Goal: Information Seeking & Learning: Learn about a topic

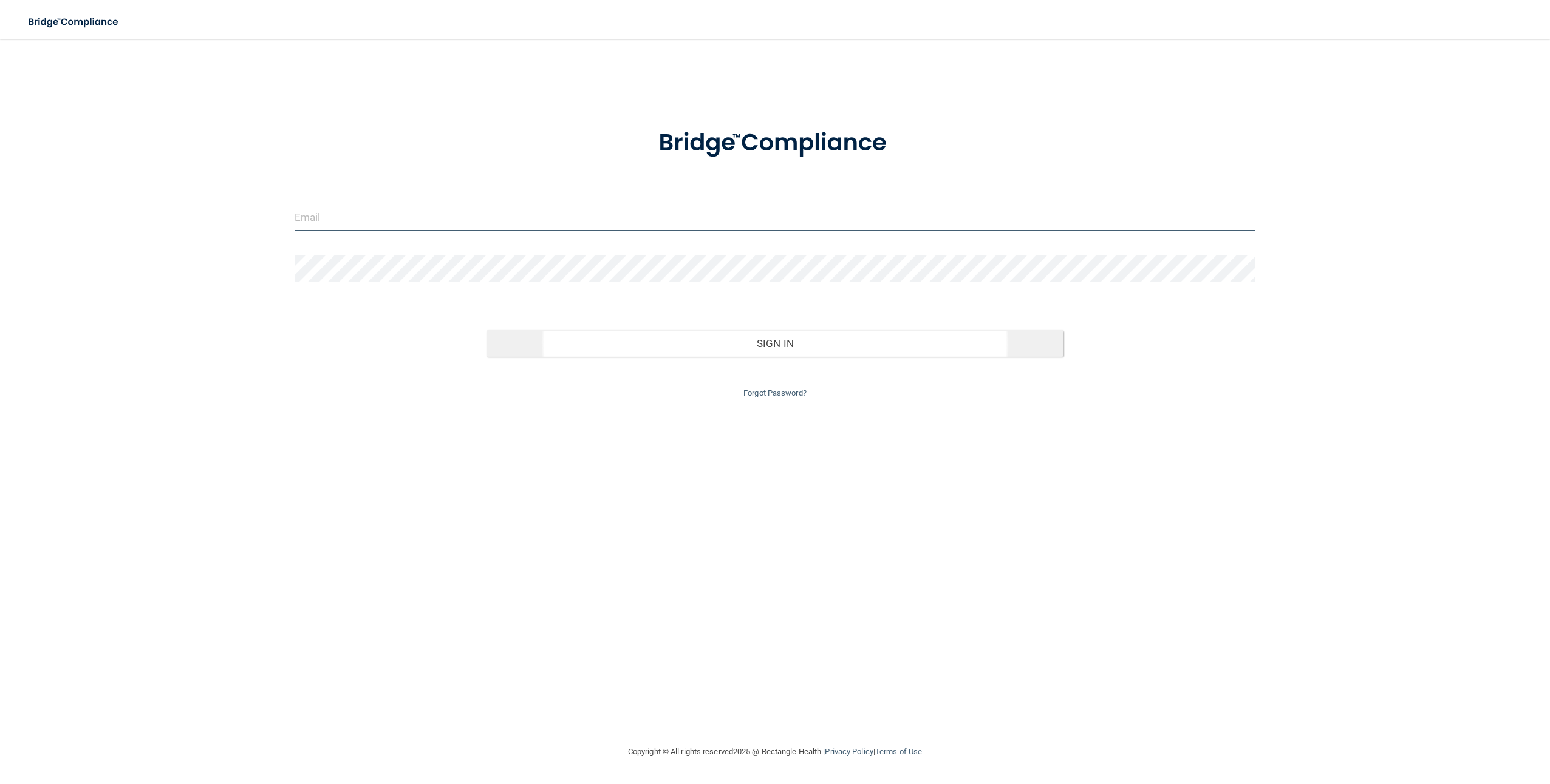
type input "[EMAIL_ADDRESS][DOMAIN_NAME]"
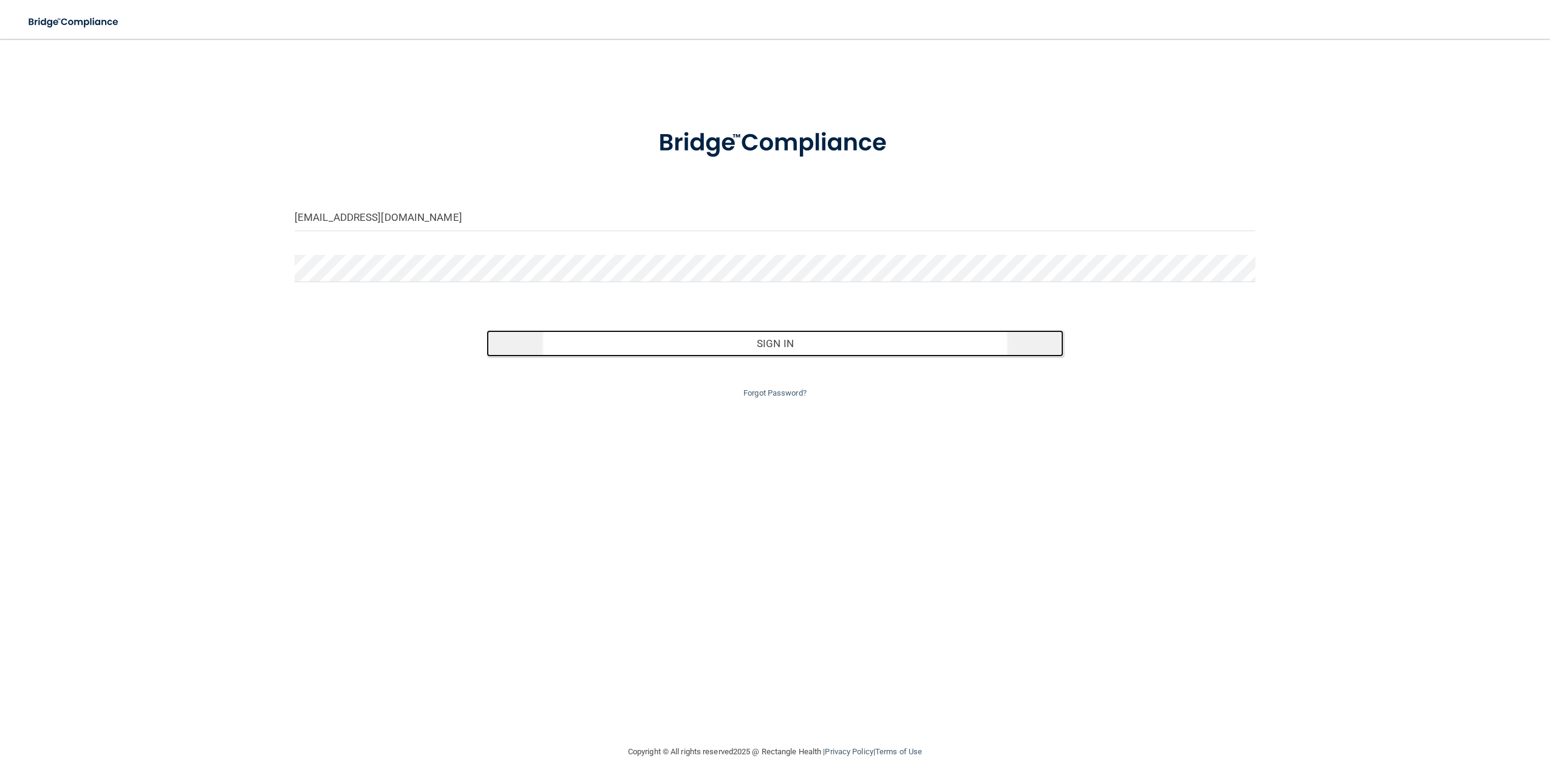
click at [689, 356] on button "Sign In" at bounding box center [774, 344] width 576 height 27
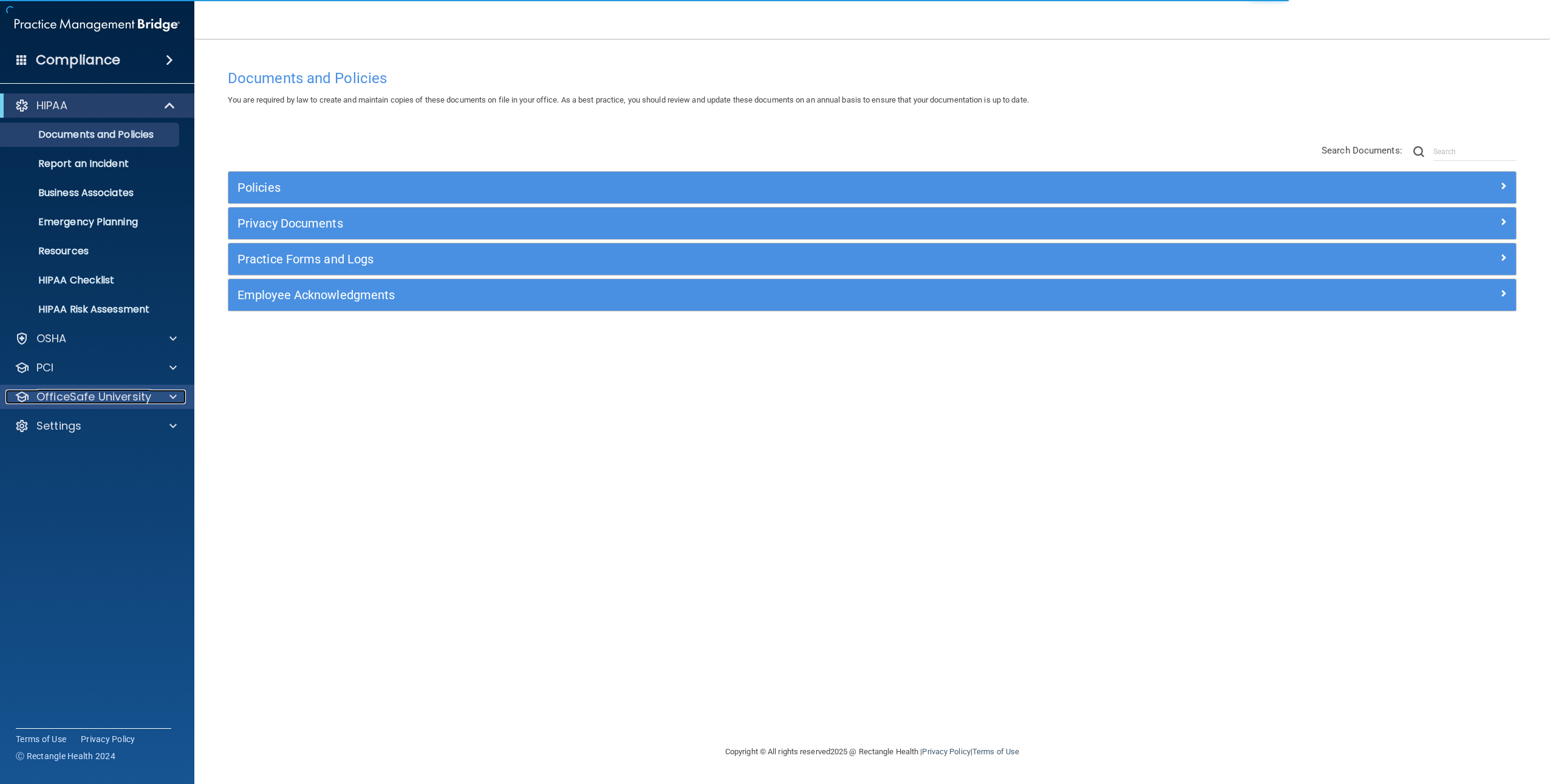
click at [41, 394] on p "OfficeSafe University" at bounding box center [94, 397] width 115 height 15
click at [66, 458] on p "OSHA Training" at bounding box center [57, 455] width 98 height 12
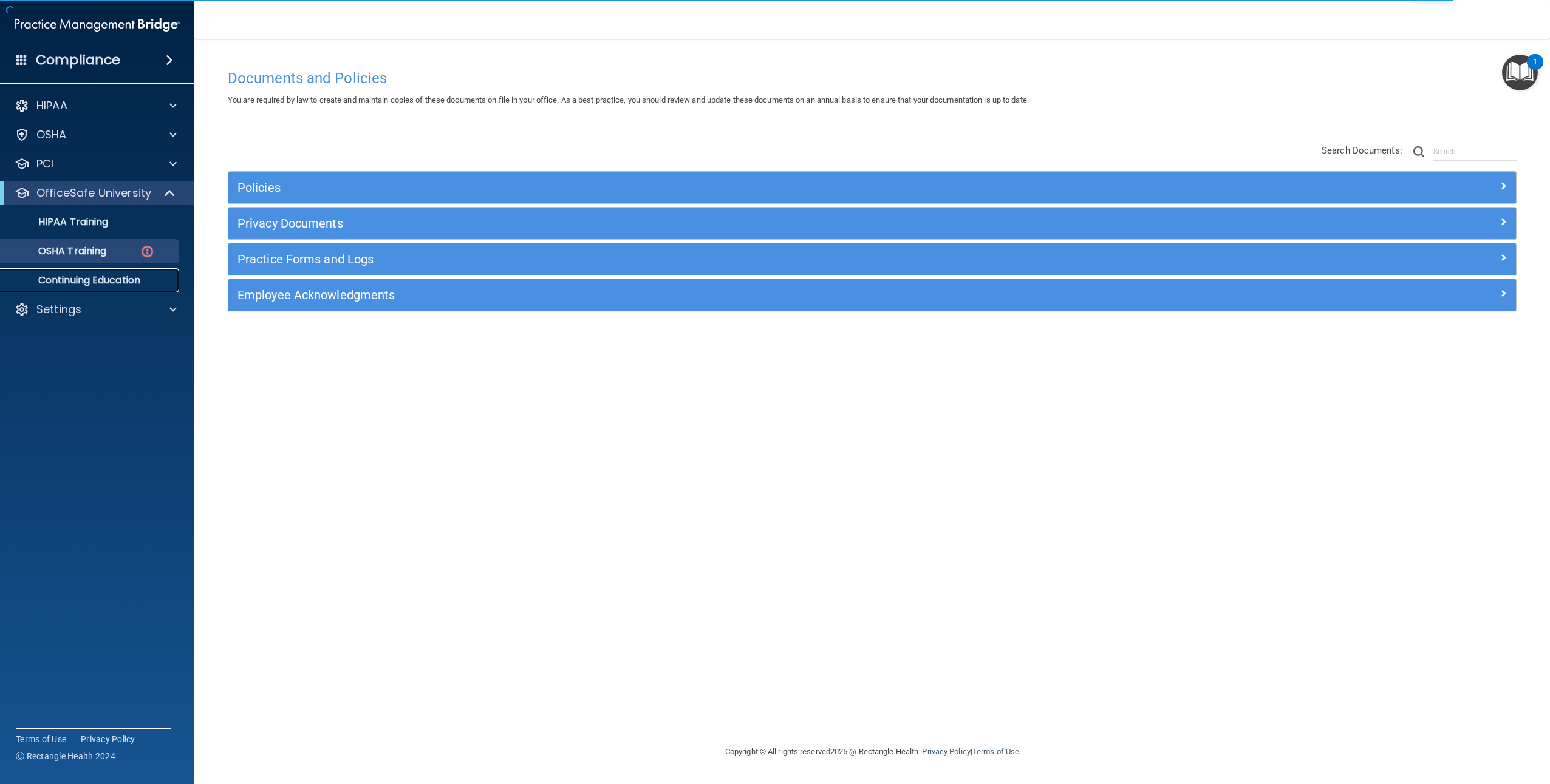
click at [132, 274] on p "Continuing Education" at bounding box center [91, 280] width 166 height 12
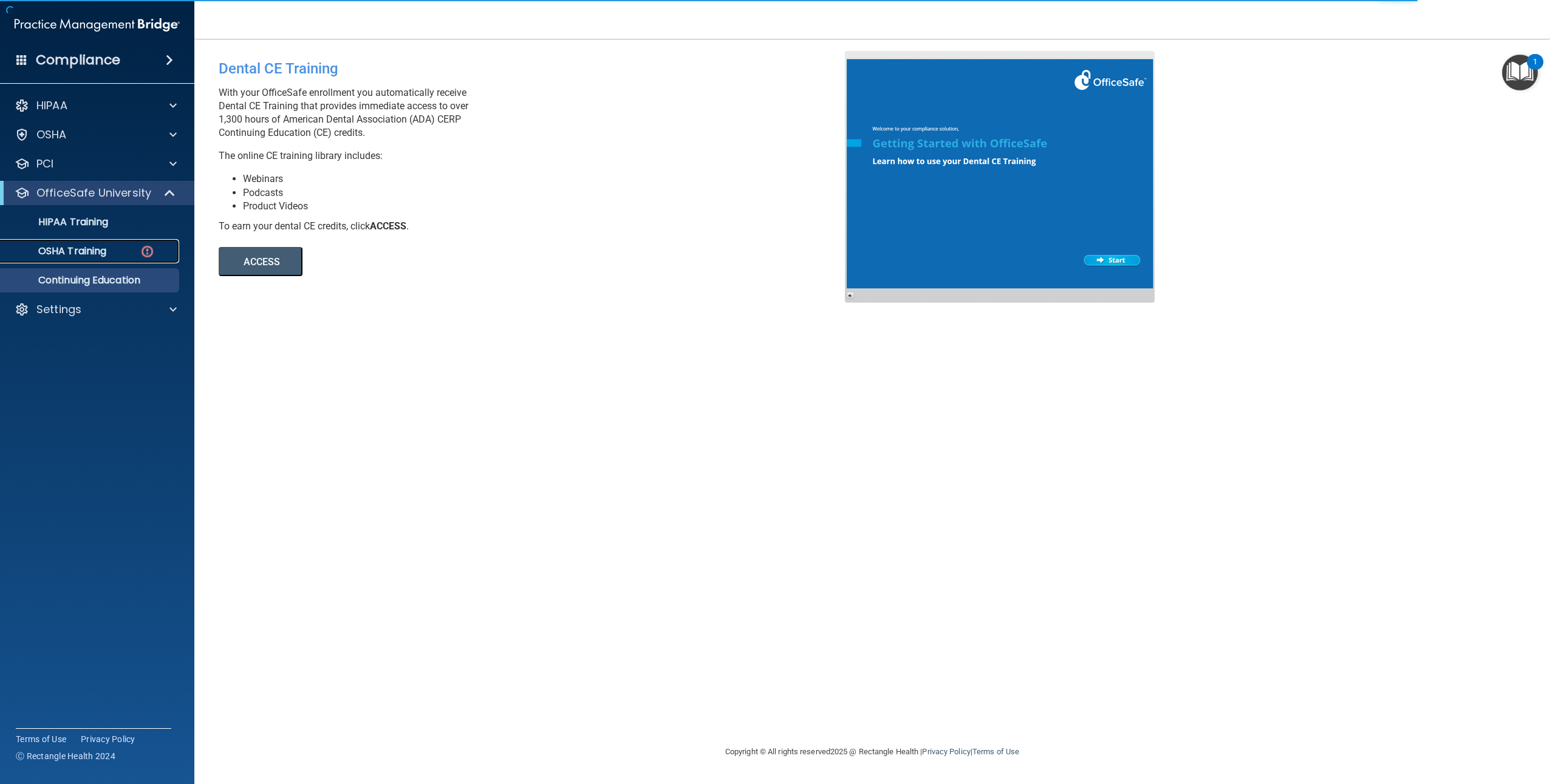
click at [135, 253] on div "OSHA Training" at bounding box center [91, 251] width 166 height 12
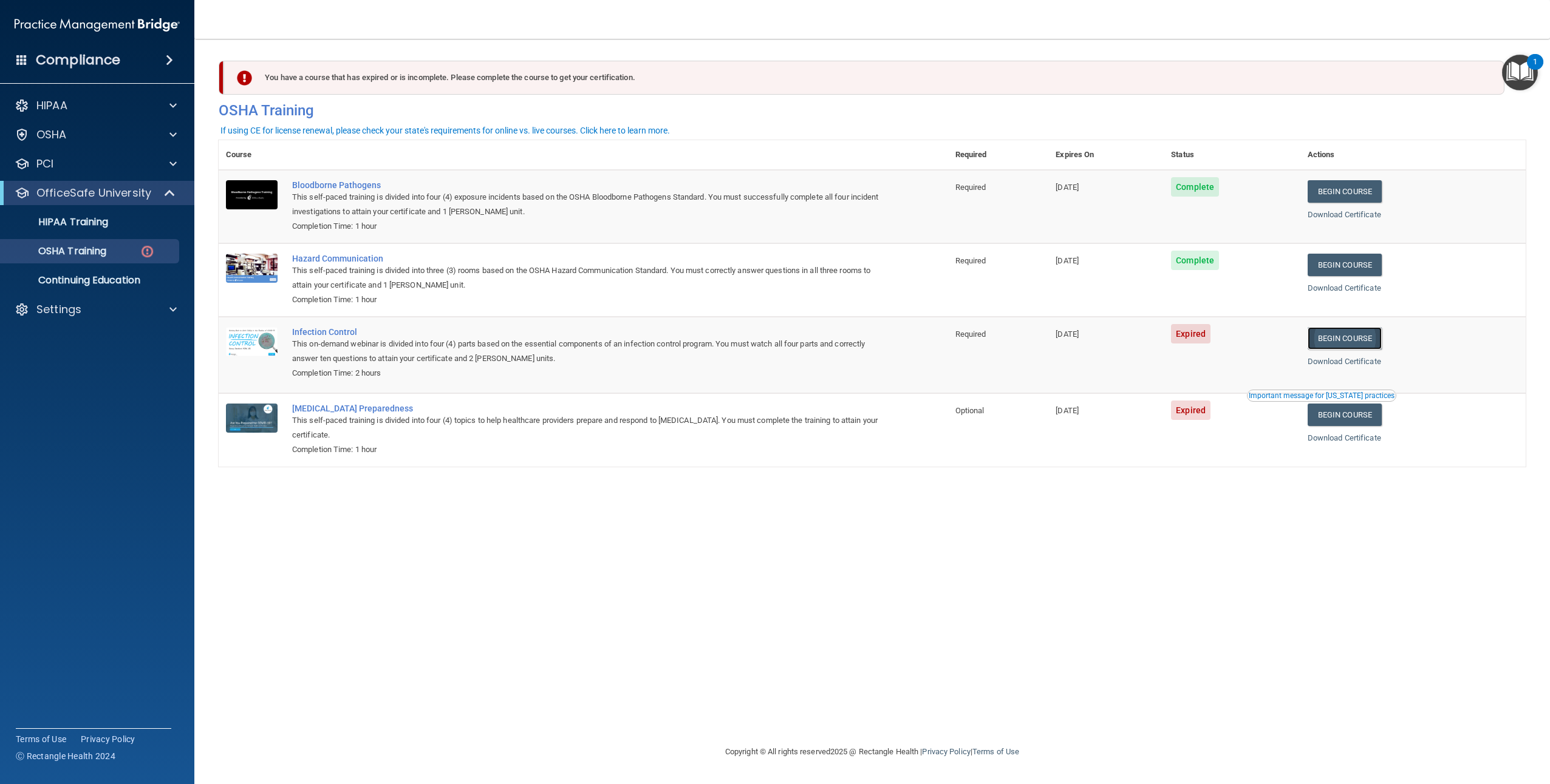
click at [1361, 344] on link "Begin Course" at bounding box center [1345, 338] width 74 height 23
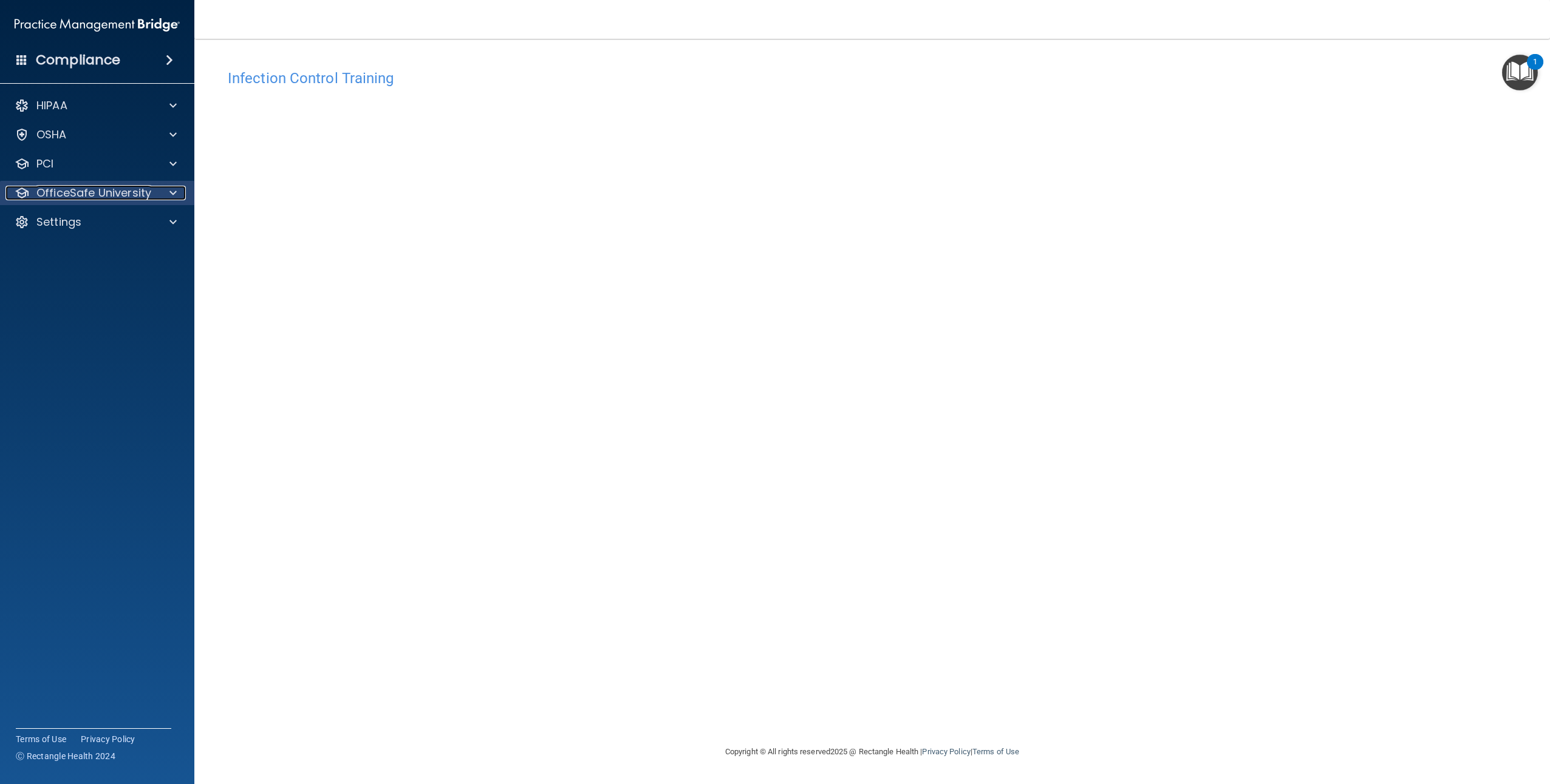
click at [49, 194] on p "OfficeSafe University" at bounding box center [94, 193] width 115 height 15
click at [76, 247] on p "OSHA Training" at bounding box center [57, 251] width 98 height 12
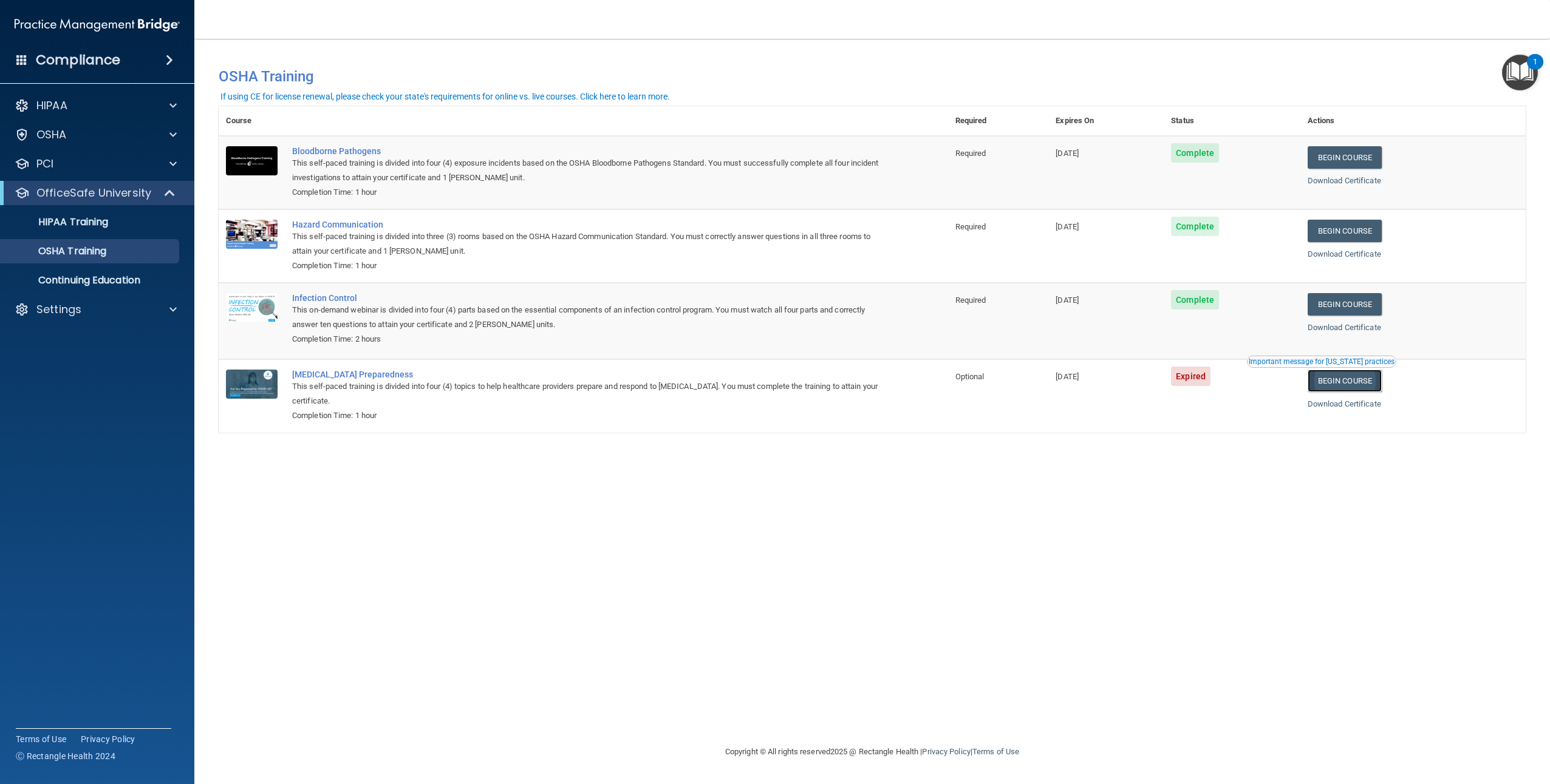
click at [1361, 381] on link "Begin Course" at bounding box center [1345, 381] width 74 height 23
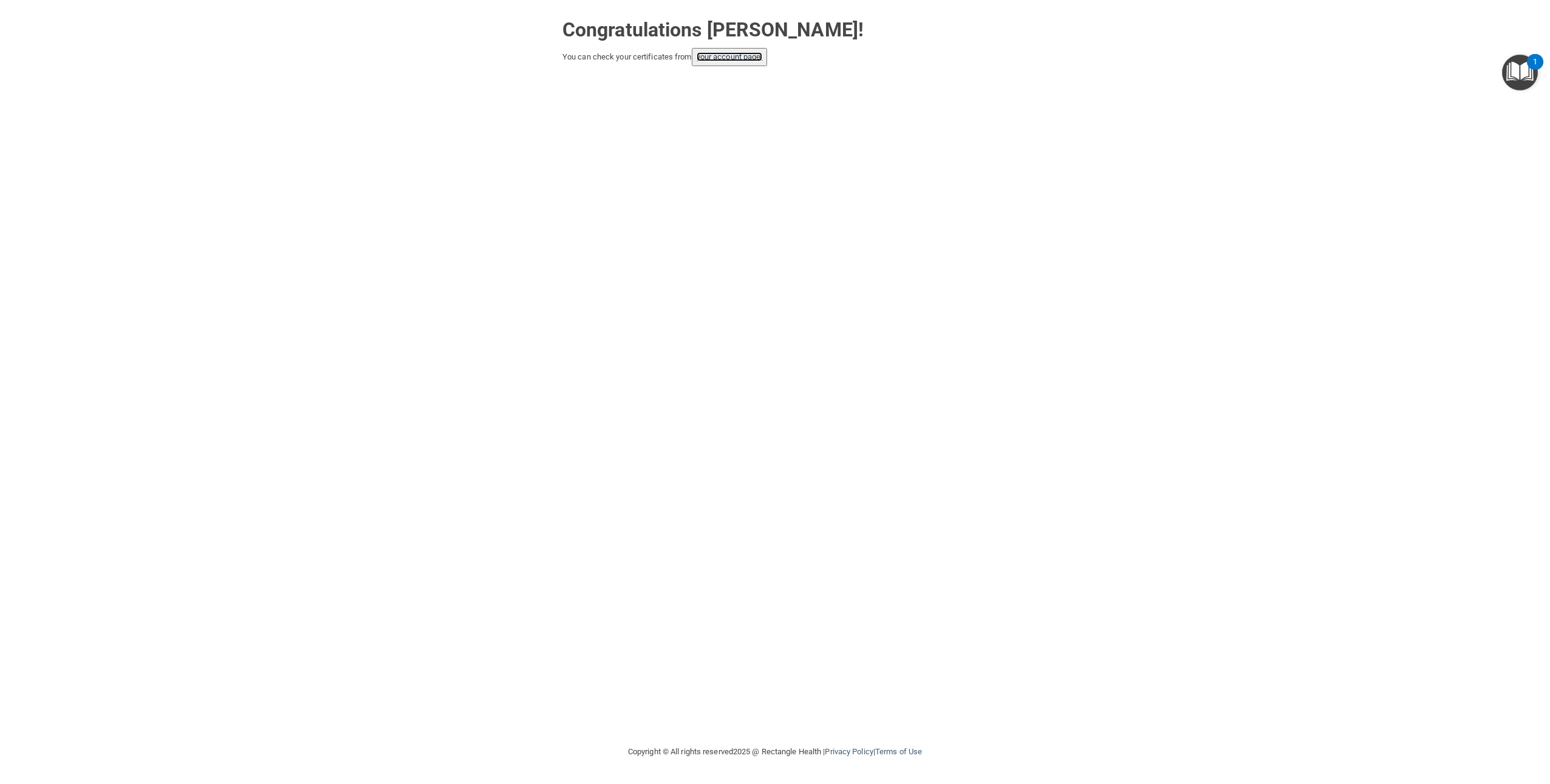
click at [744, 57] on link "your account page!" at bounding box center [729, 57] width 66 height 9
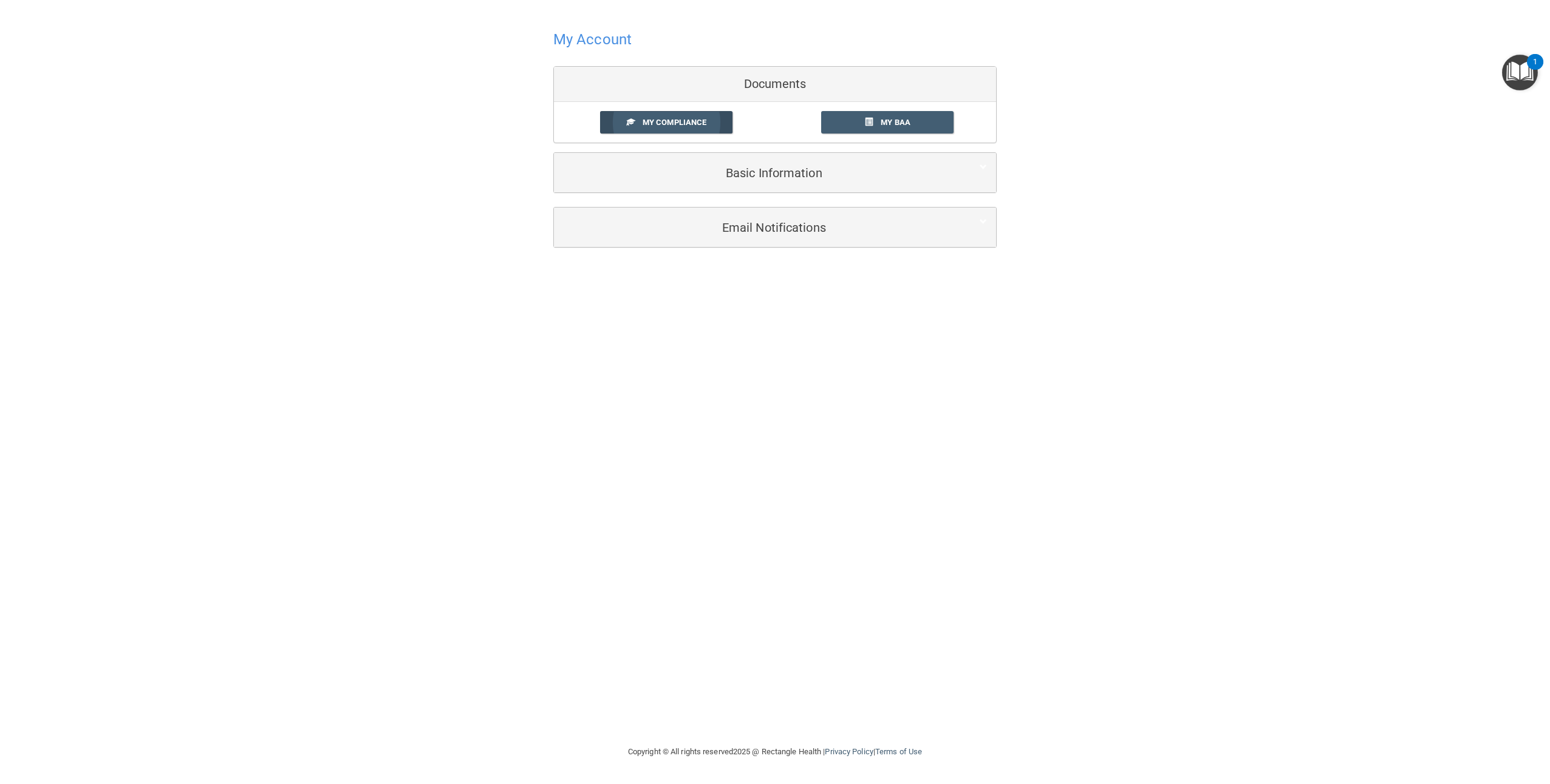
click at [653, 122] on span "My Compliance" at bounding box center [674, 122] width 64 height 9
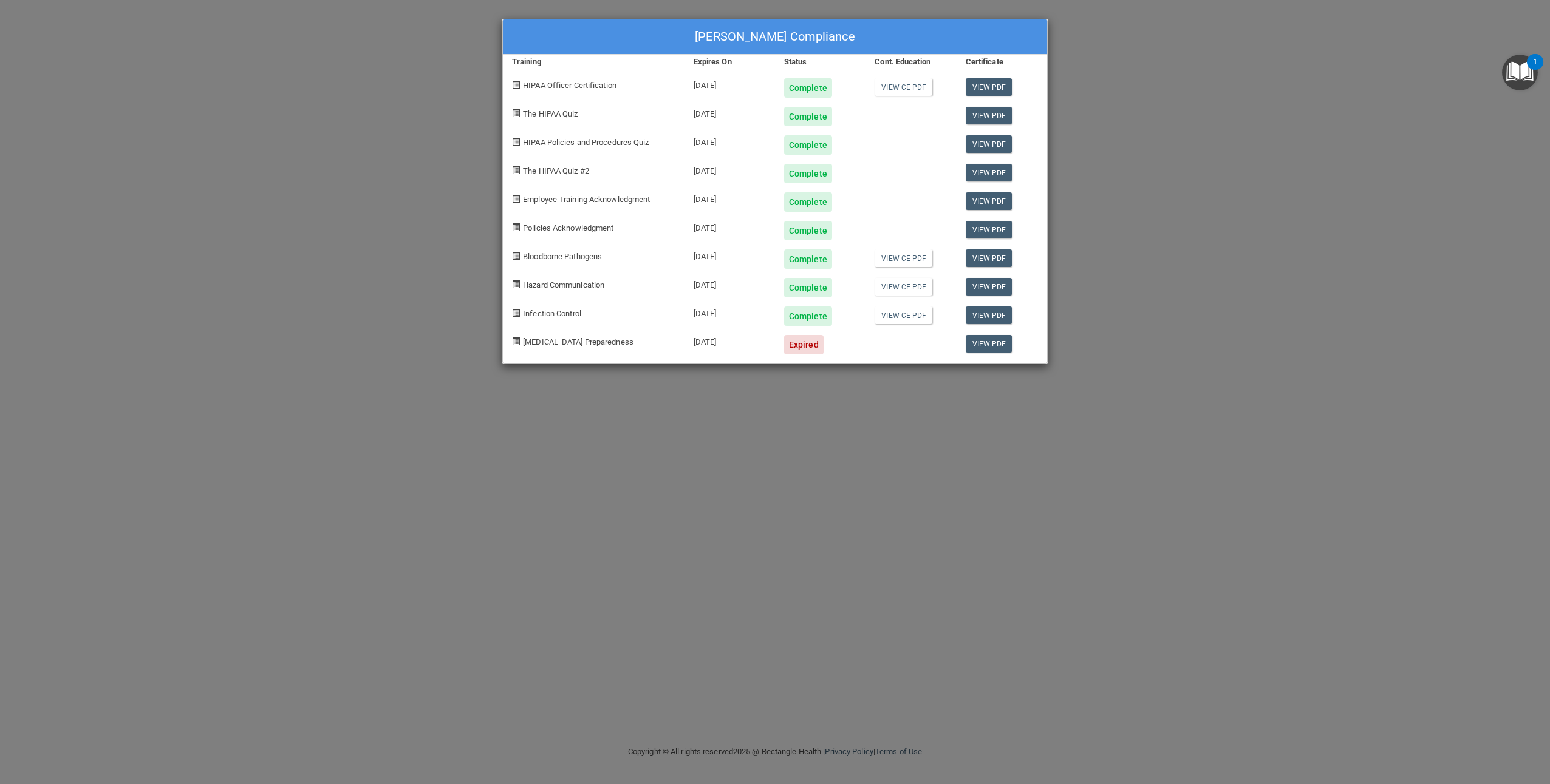
click at [782, 411] on div "Abigail Faul's Compliance Training Expires On Status Cont. Education Certificat…" at bounding box center [775, 392] width 1550 height 784
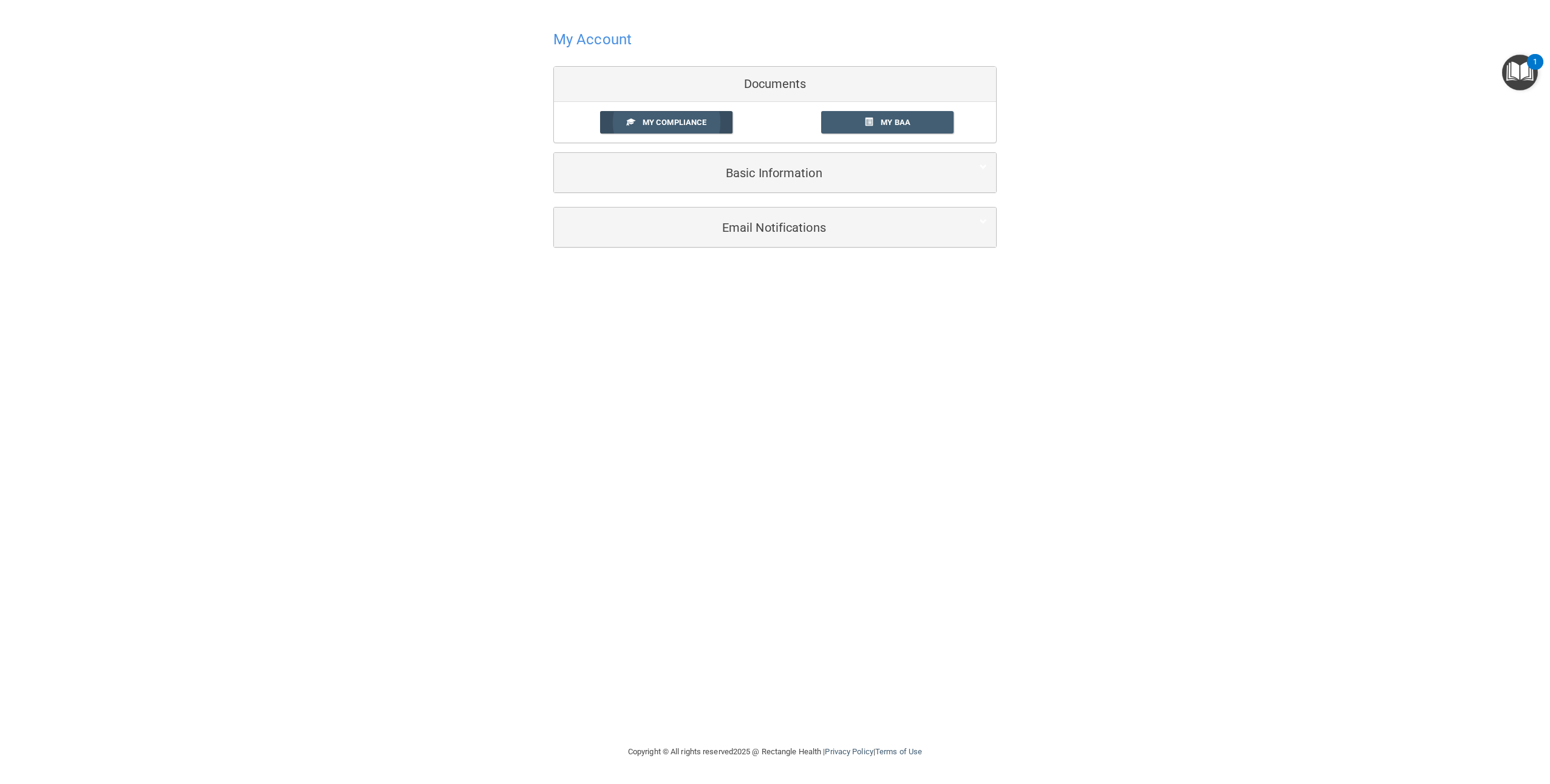
click at [695, 122] on span "My Compliance" at bounding box center [674, 122] width 64 height 9
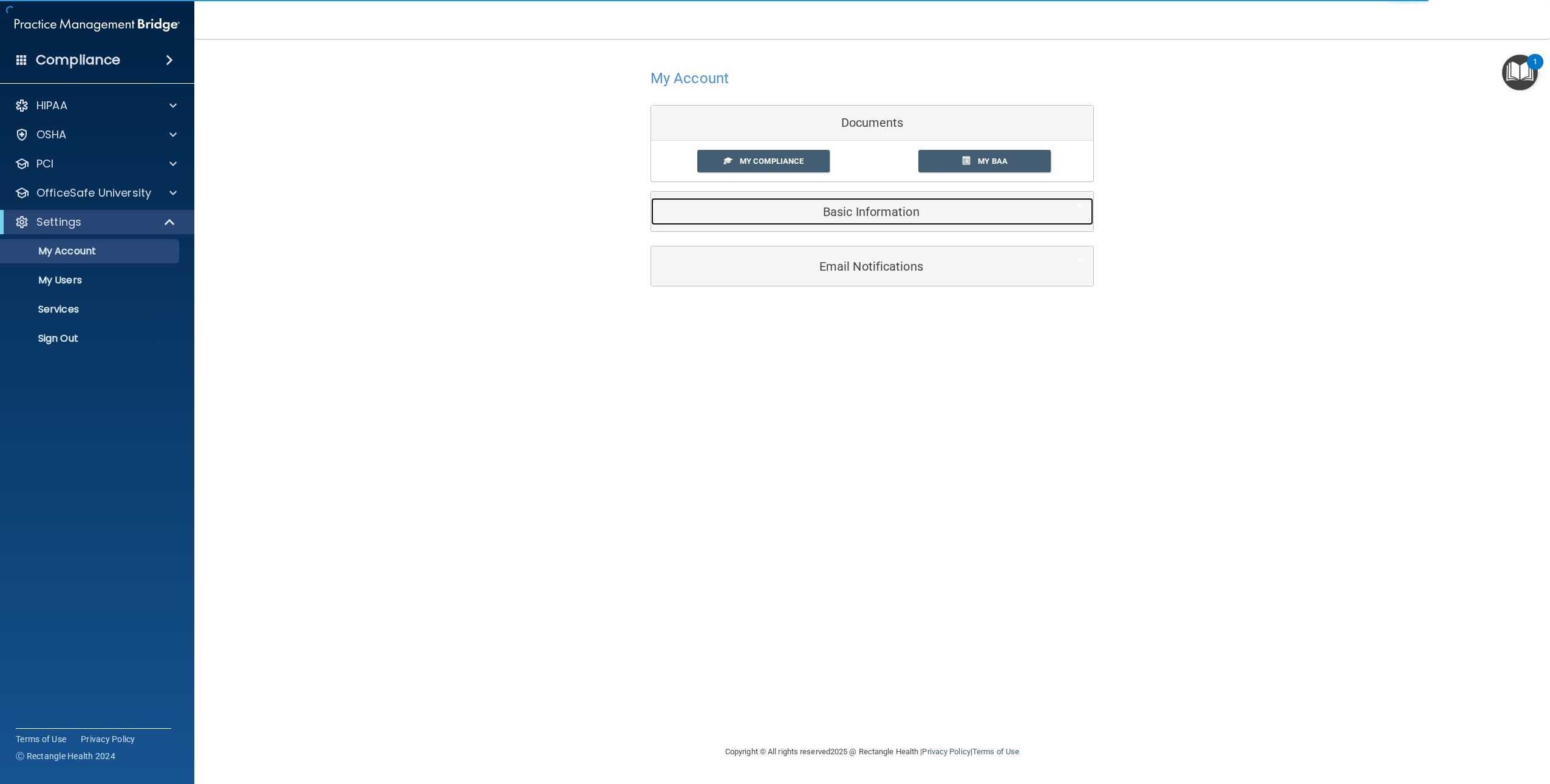
click at [943, 221] on div "Basic Information" at bounding box center [854, 212] width 405 height 28
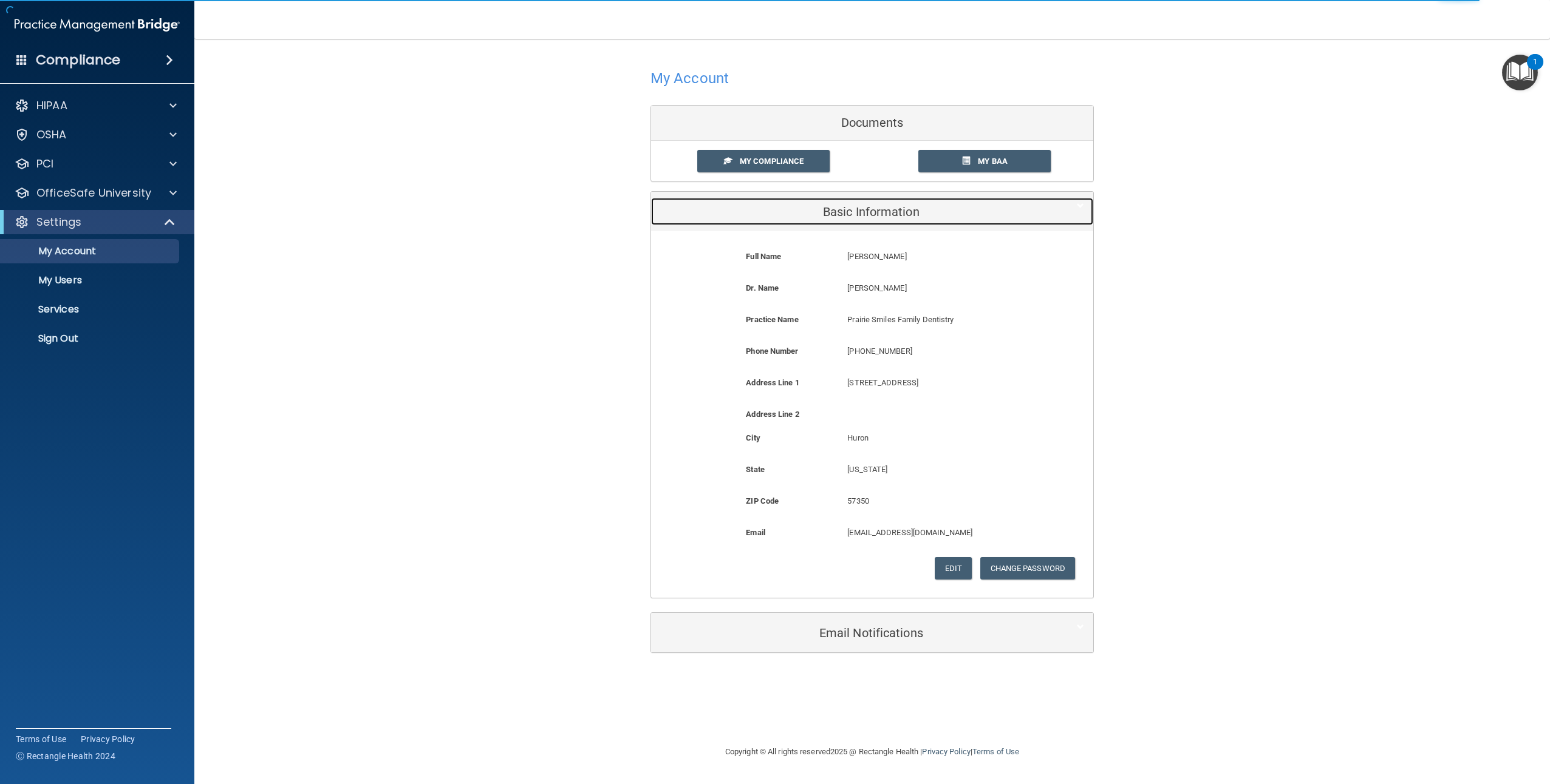
click at [942, 221] on div "Basic Information" at bounding box center [854, 212] width 405 height 28
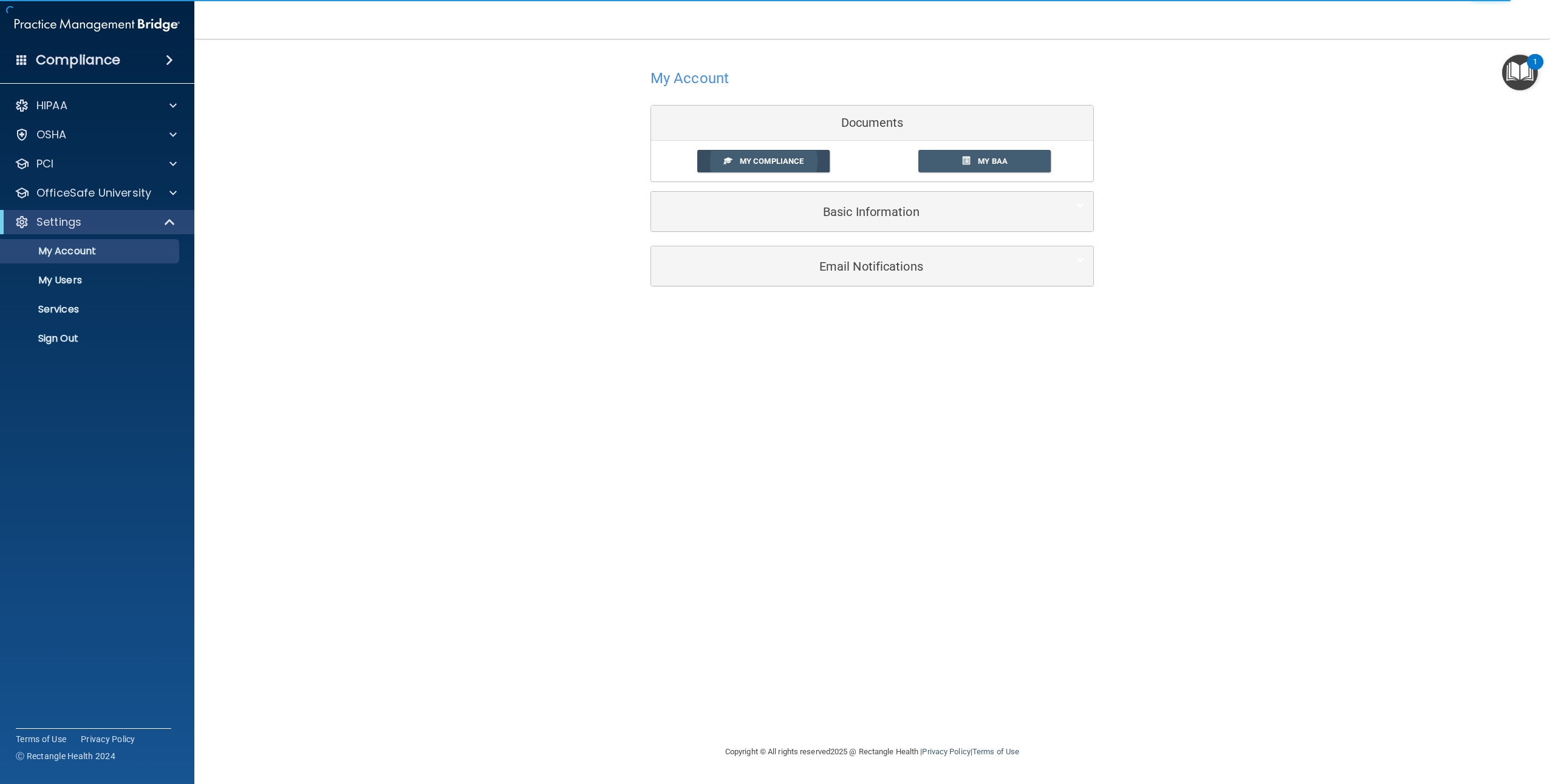
click at [775, 167] on link "My Compliance" at bounding box center [763, 161] width 133 height 23
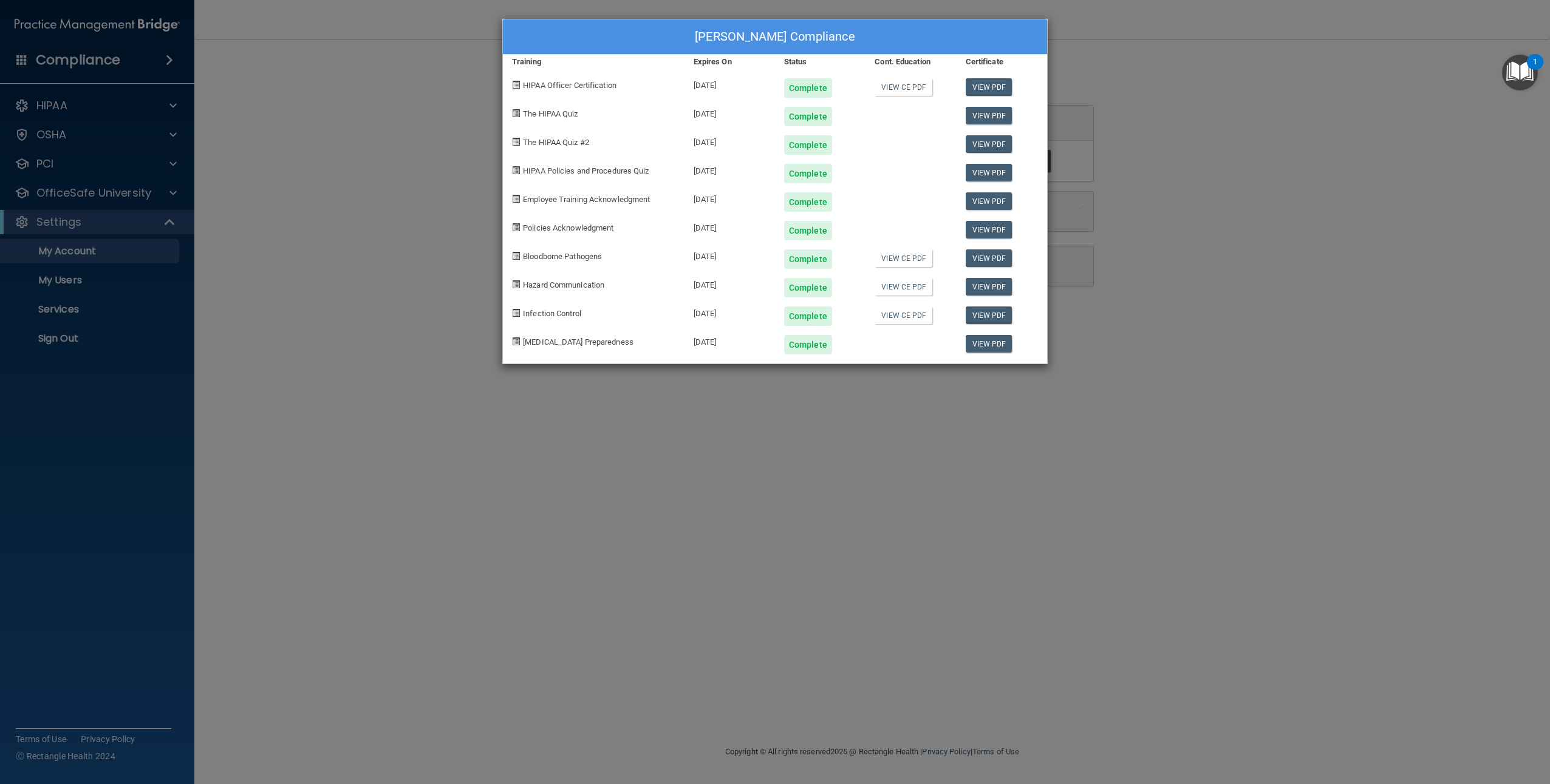
click at [40, 302] on div "Abigail Faul's Compliance Training Expires On Status Cont. Education Certificat…" at bounding box center [775, 392] width 1550 height 784
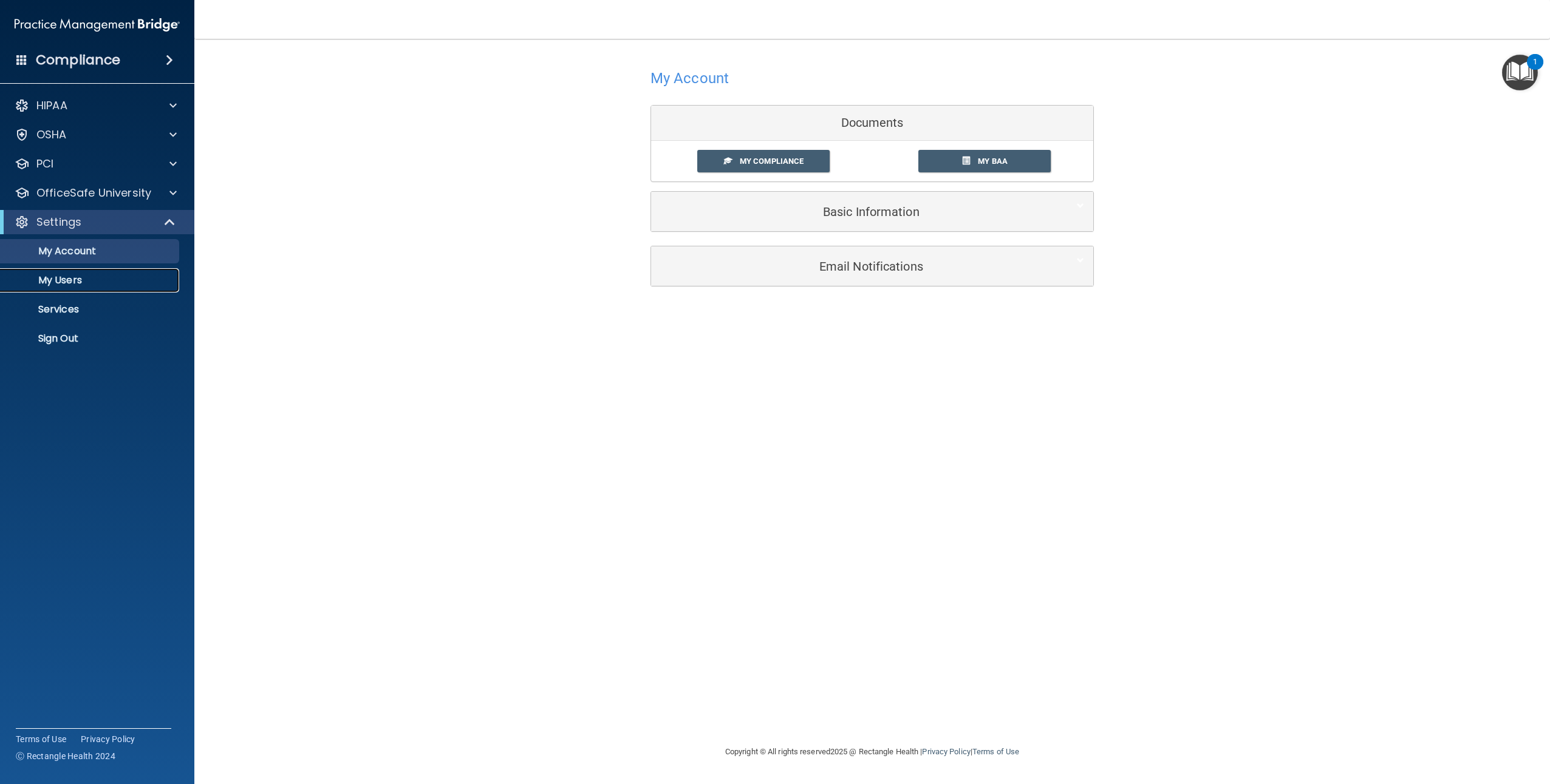
click at [50, 285] on p "My Users" at bounding box center [91, 280] width 166 height 12
click at [68, 312] on p "Services" at bounding box center [91, 309] width 166 height 12
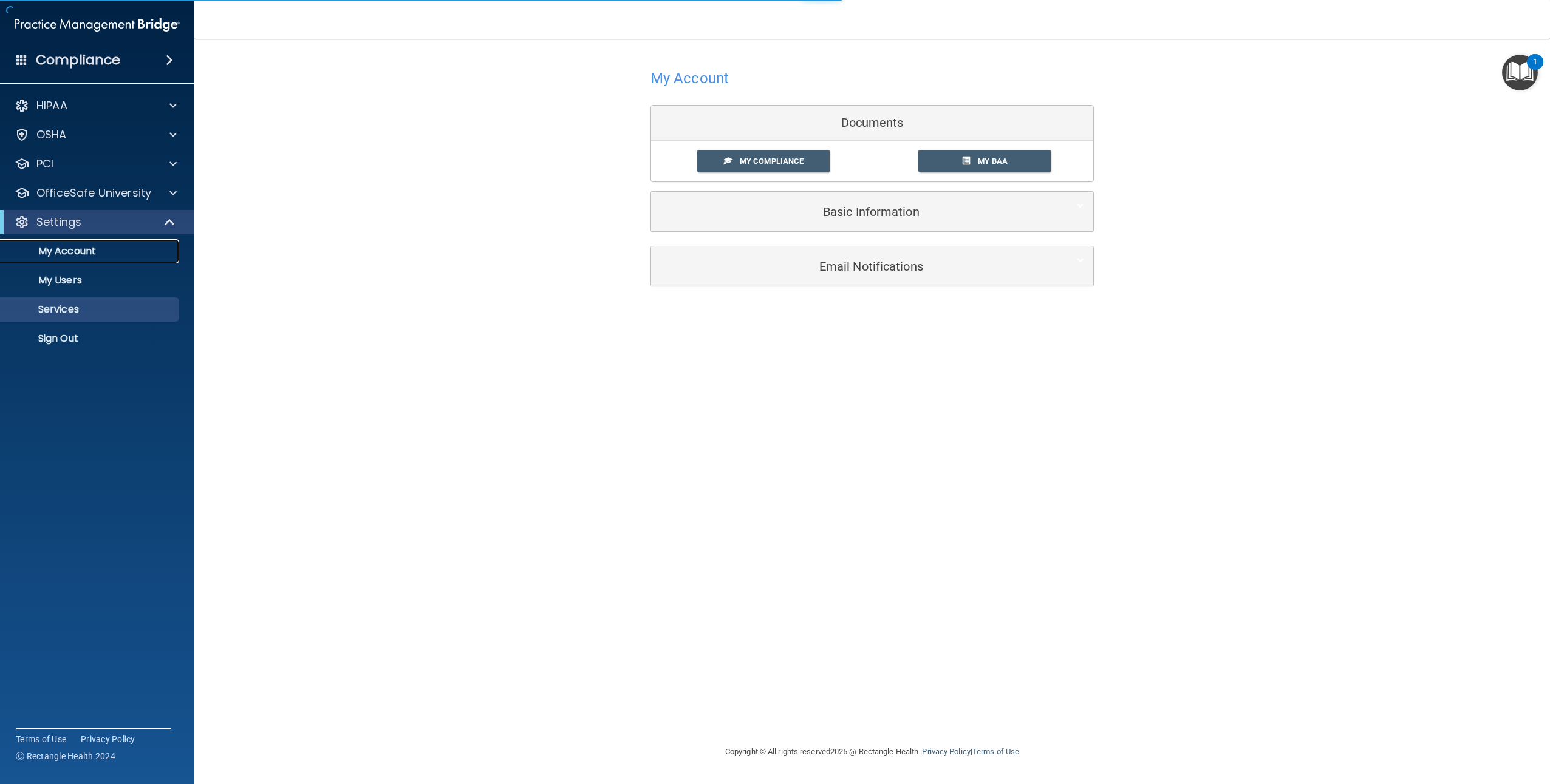
click at [75, 250] on p "My Account" at bounding box center [91, 251] width 166 height 12
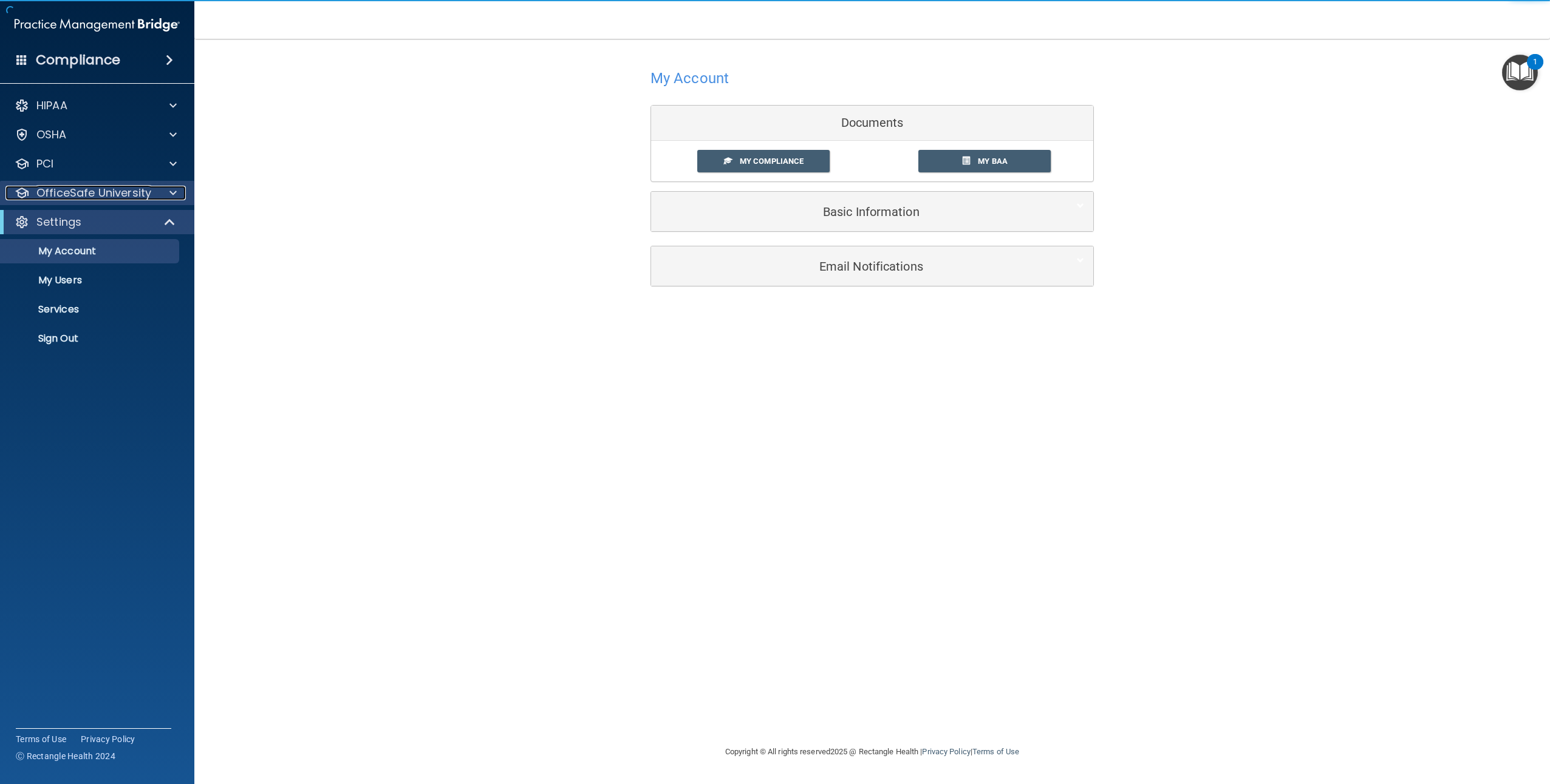
click at [111, 193] on p "OfficeSafe University" at bounding box center [94, 193] width 115 height 15
